Goal: Navigation & Orientation: Find specific page/section

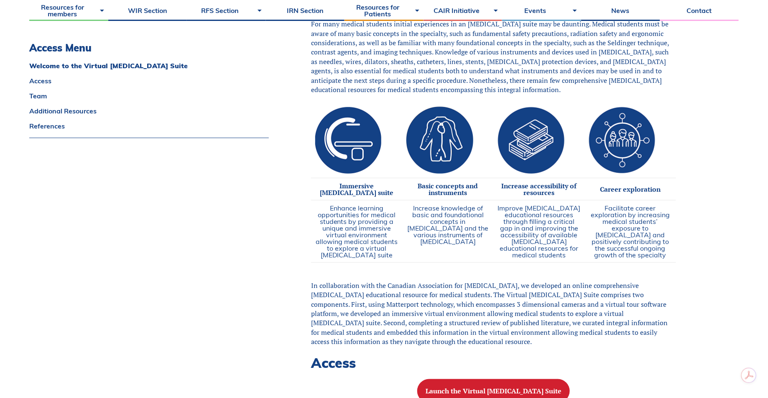
scroll to position [391, 0]
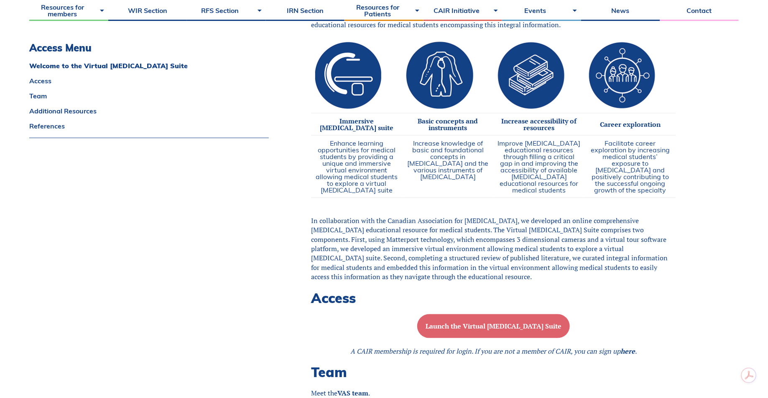
click at [479, 328] on button "Launch the Virtual Angiography Suite" at bounding box center [493, 326] width 153 height 24
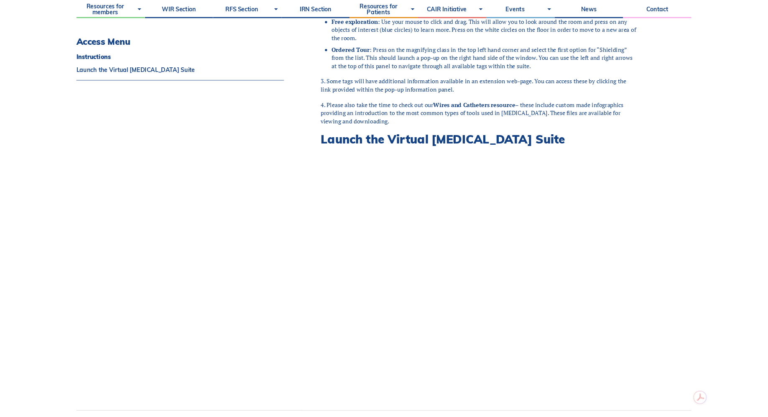
scroll to position [388, 0]
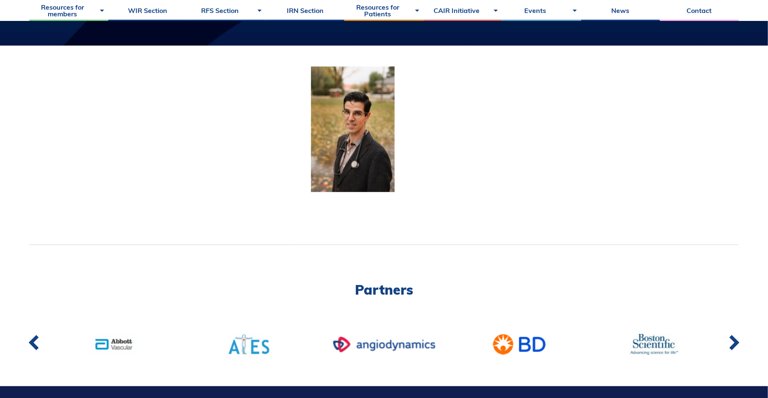
scroll to position [243, 0]
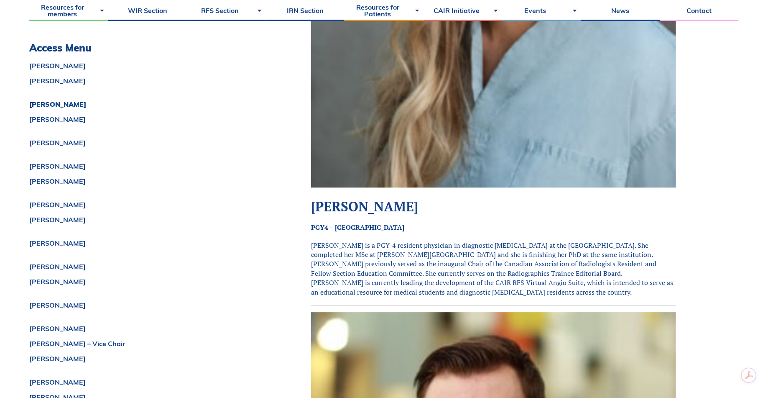
scroll to position [1039, 0]
